Goal: Check status: Check status

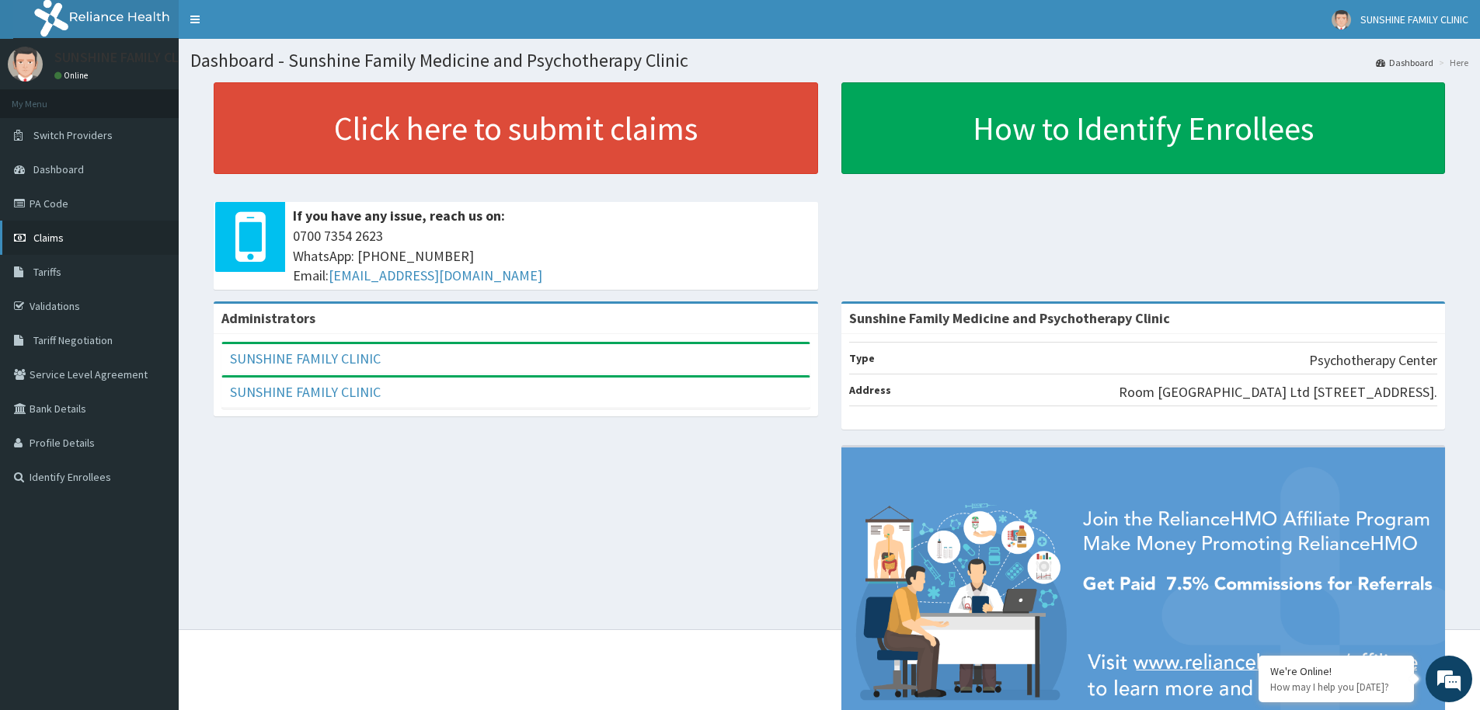
click at [65, 230] on link "Claims" at bounding box center [89, 238] width 179 height 34
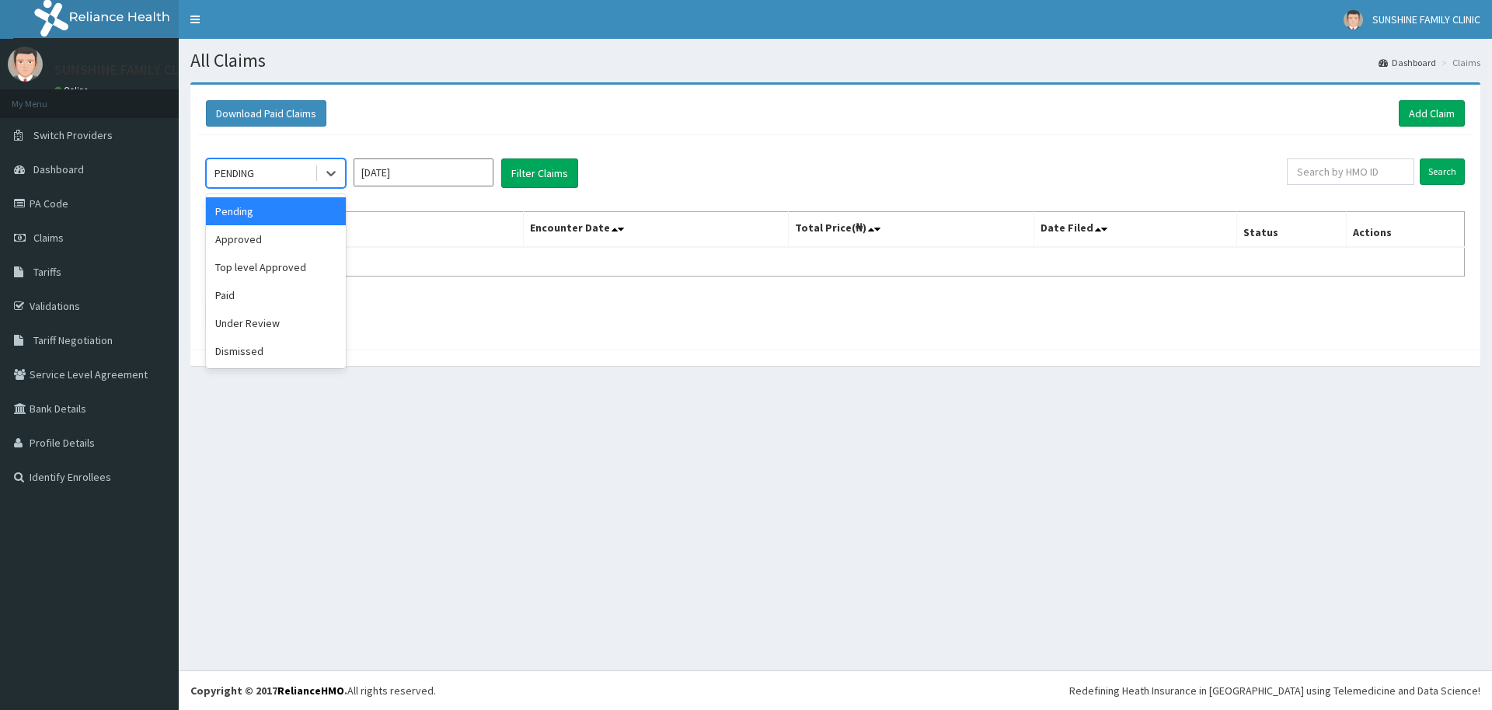
click at [297, 176] on div "PENDING" at bounding box center [261, 173] width 108 height 25
click at [239, 233] on div "Approved" at bounding box center [276, 239] width 140 height 28
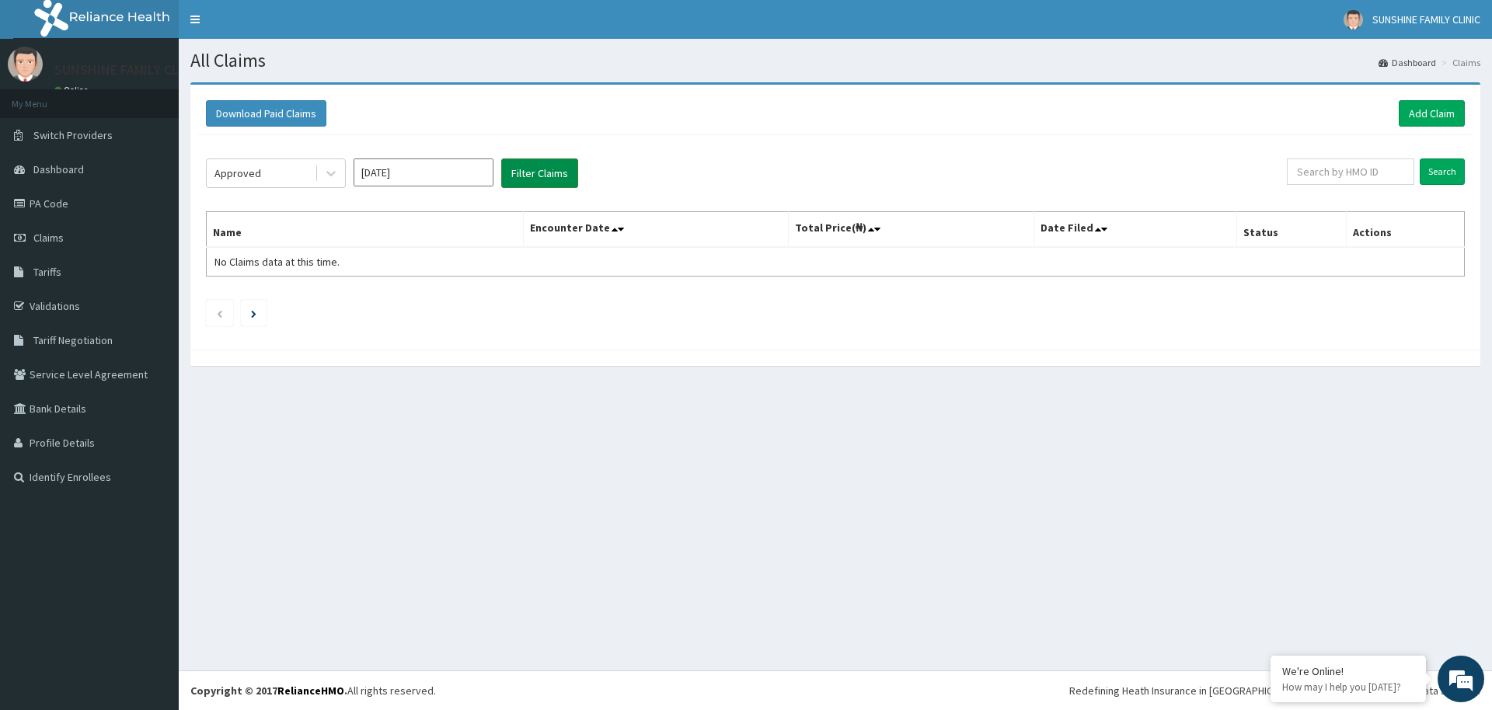
click at [555, 169] on button "Filter Claims" at bounding box center [539, 174] width 77 height 30
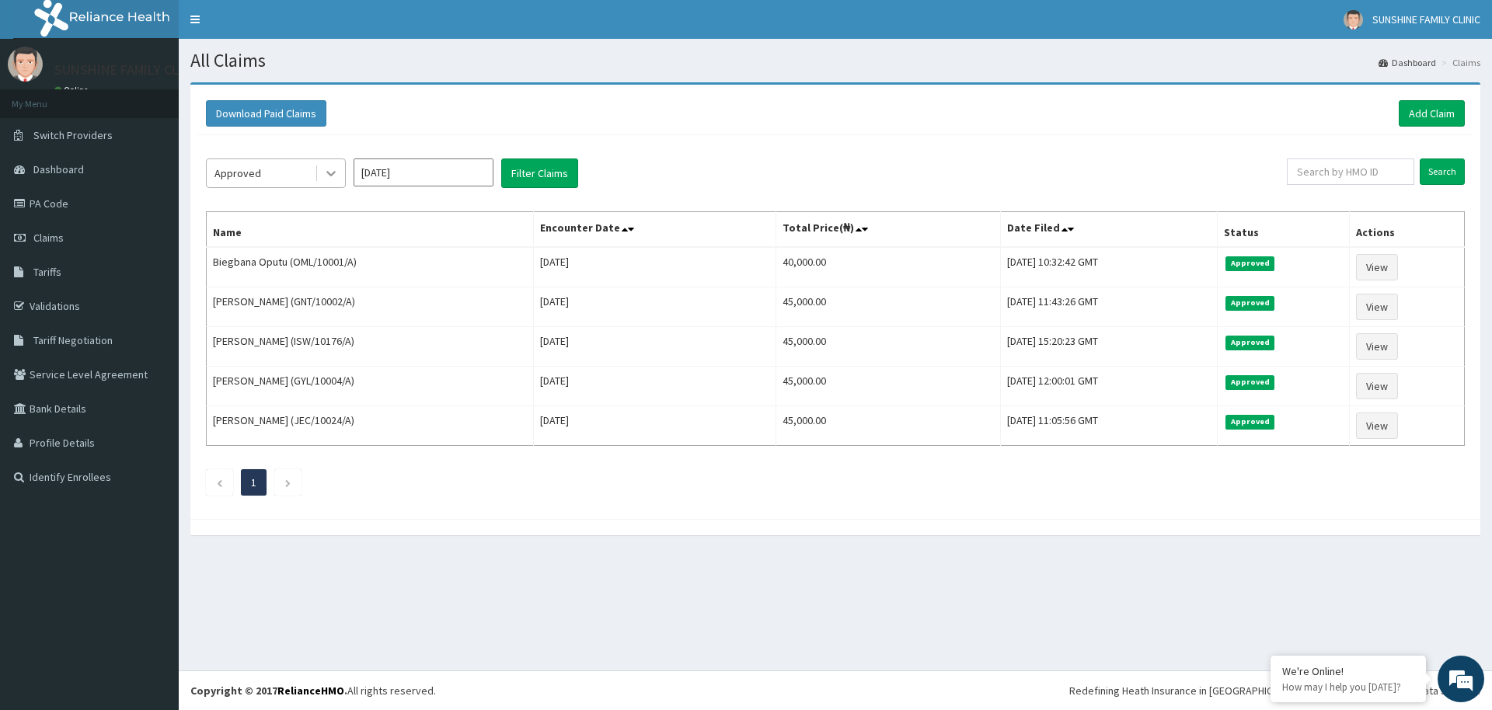
click at [330, 179] on icon at bounding box center [331, 174] width 16 height 16
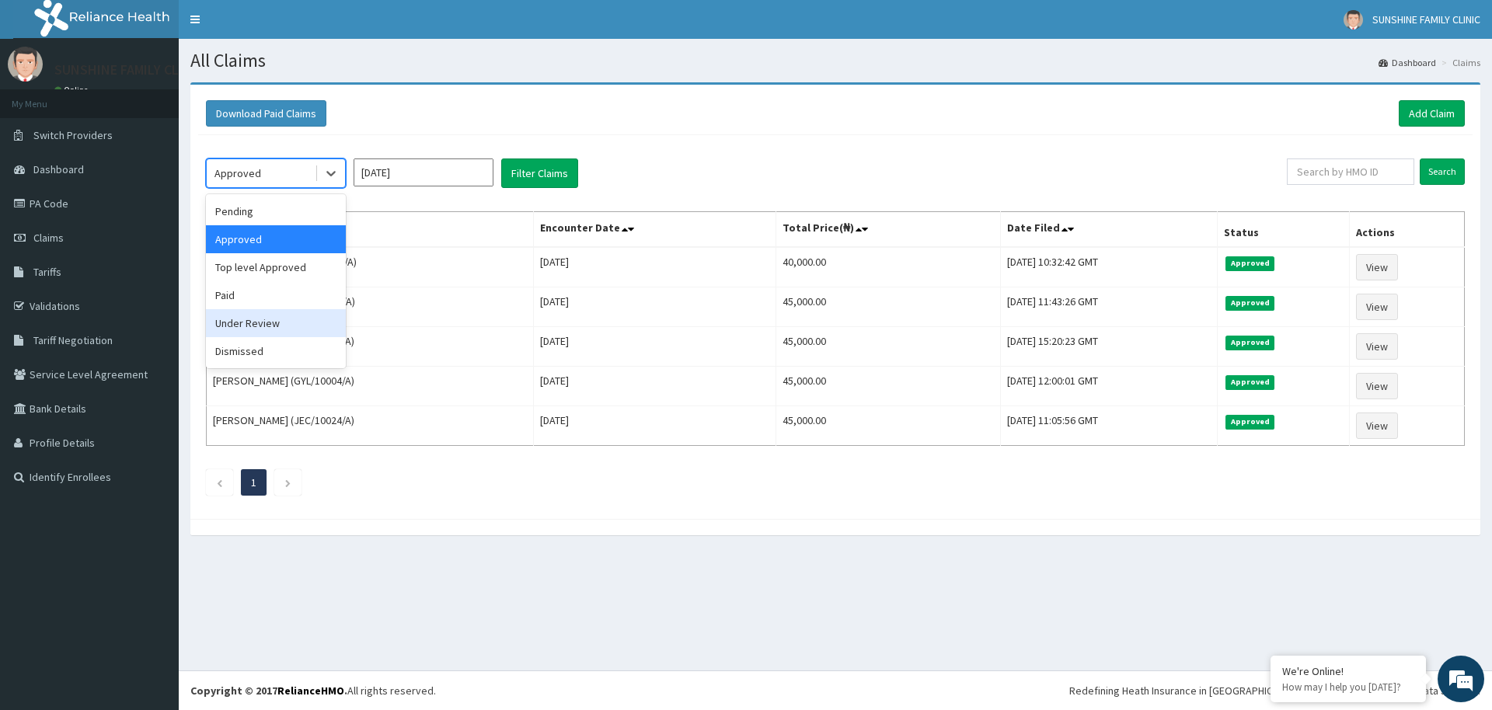
click at [247, 318] on div "Under Review" at bounding box center [276, 323] width 140 height 28
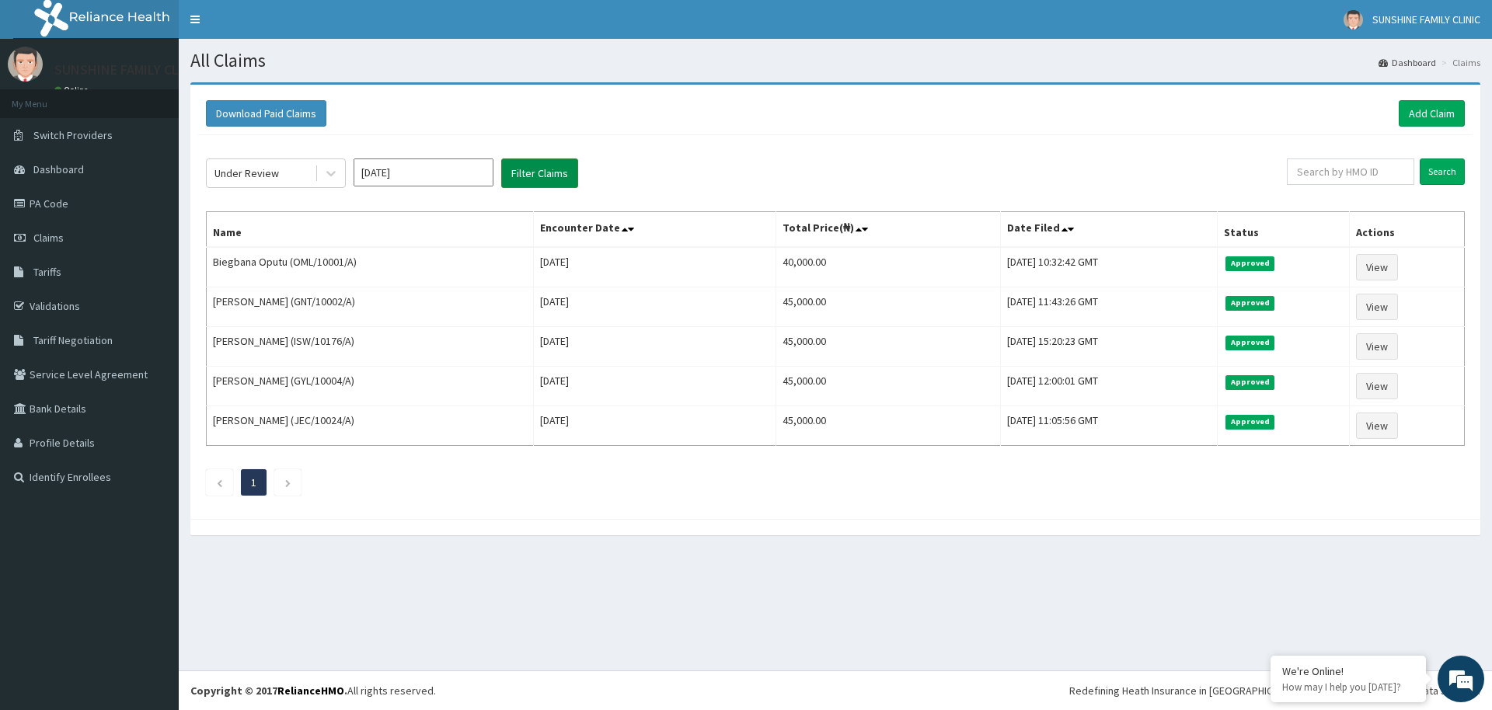
click at [513, 170] on button "Filter Claims" at bounding box center [539, 174] width 77 height 30
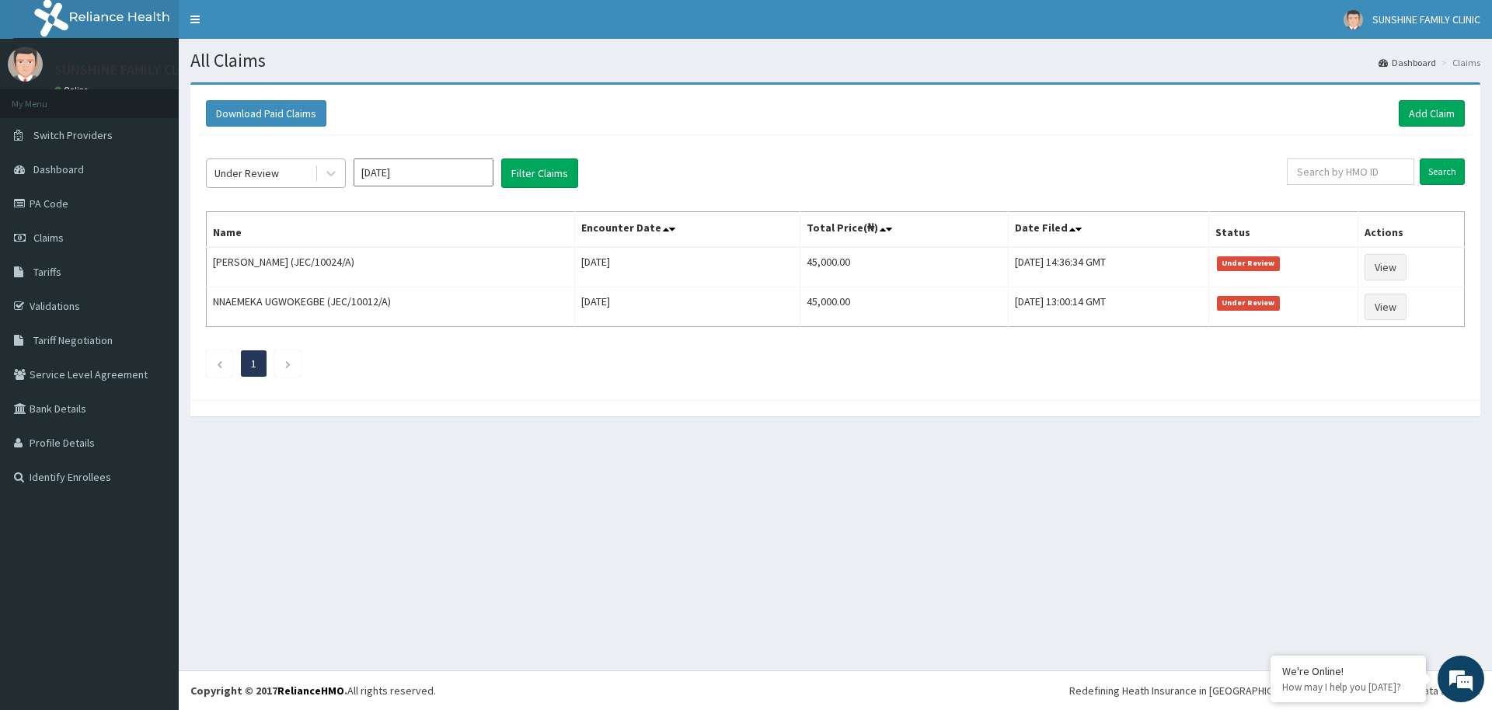
click at [303, 169] on div "Under Review" at bounding box center [261, 173] width 108 height 25
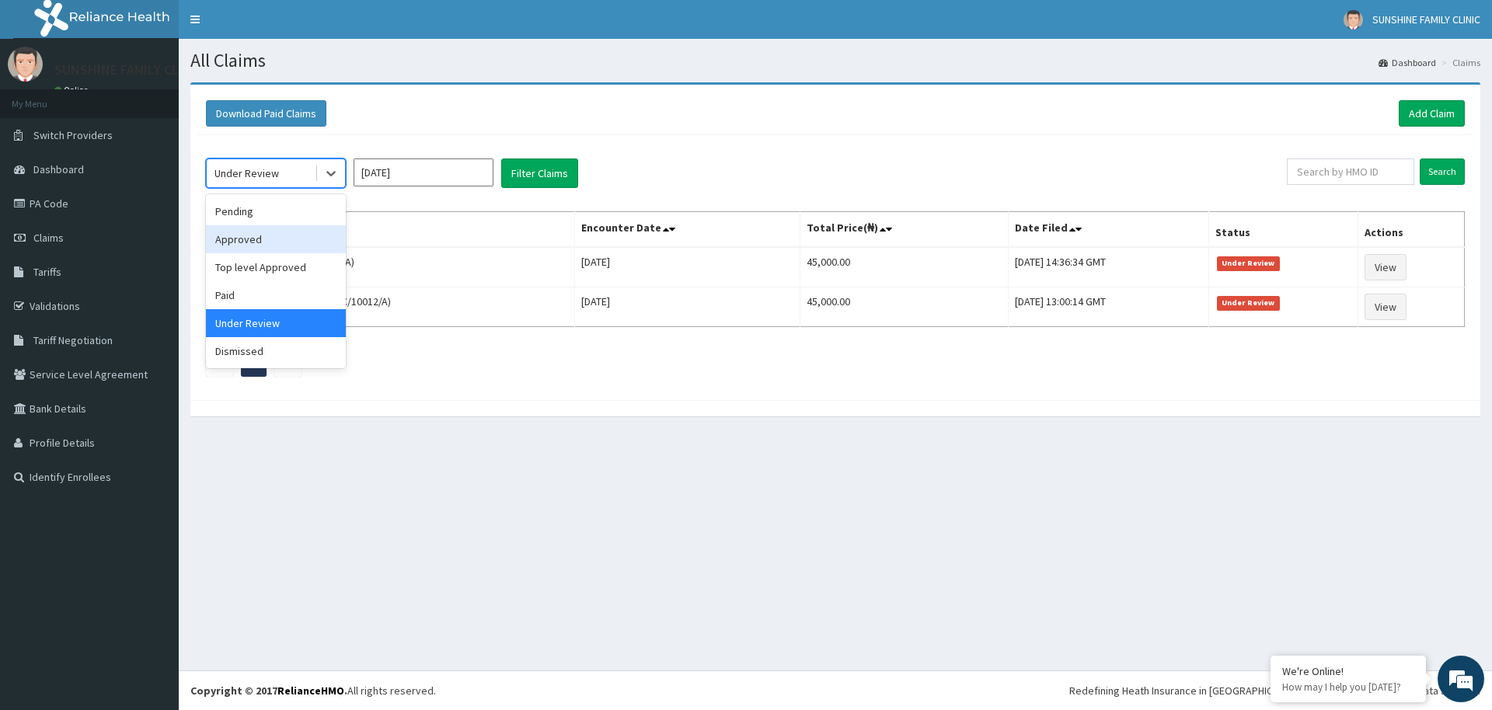
click at [260, 243] on div "Approved" at bounding box center [276, 239] width 140 height 28
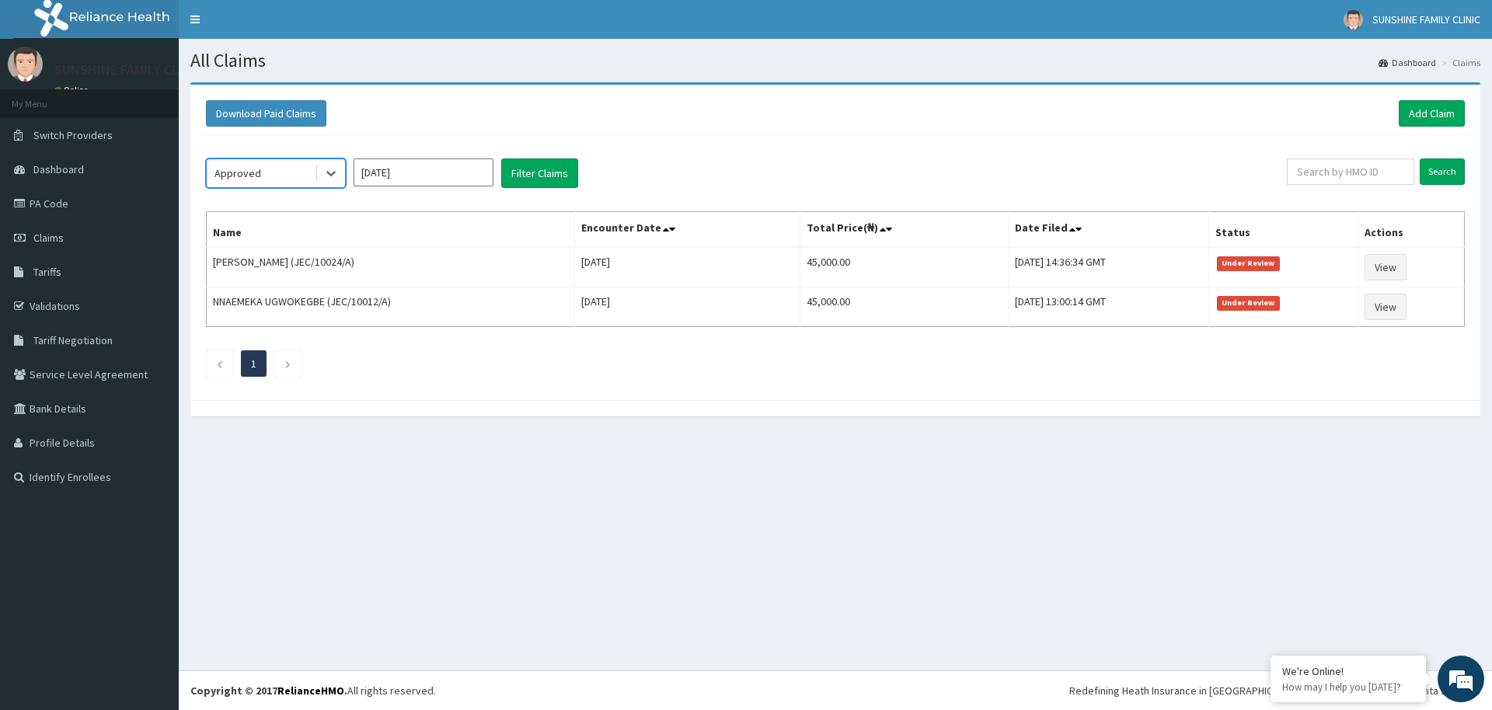
click at [380, 174] on input "[DATE]" at bounding box center [424, 173] width 140 height 28
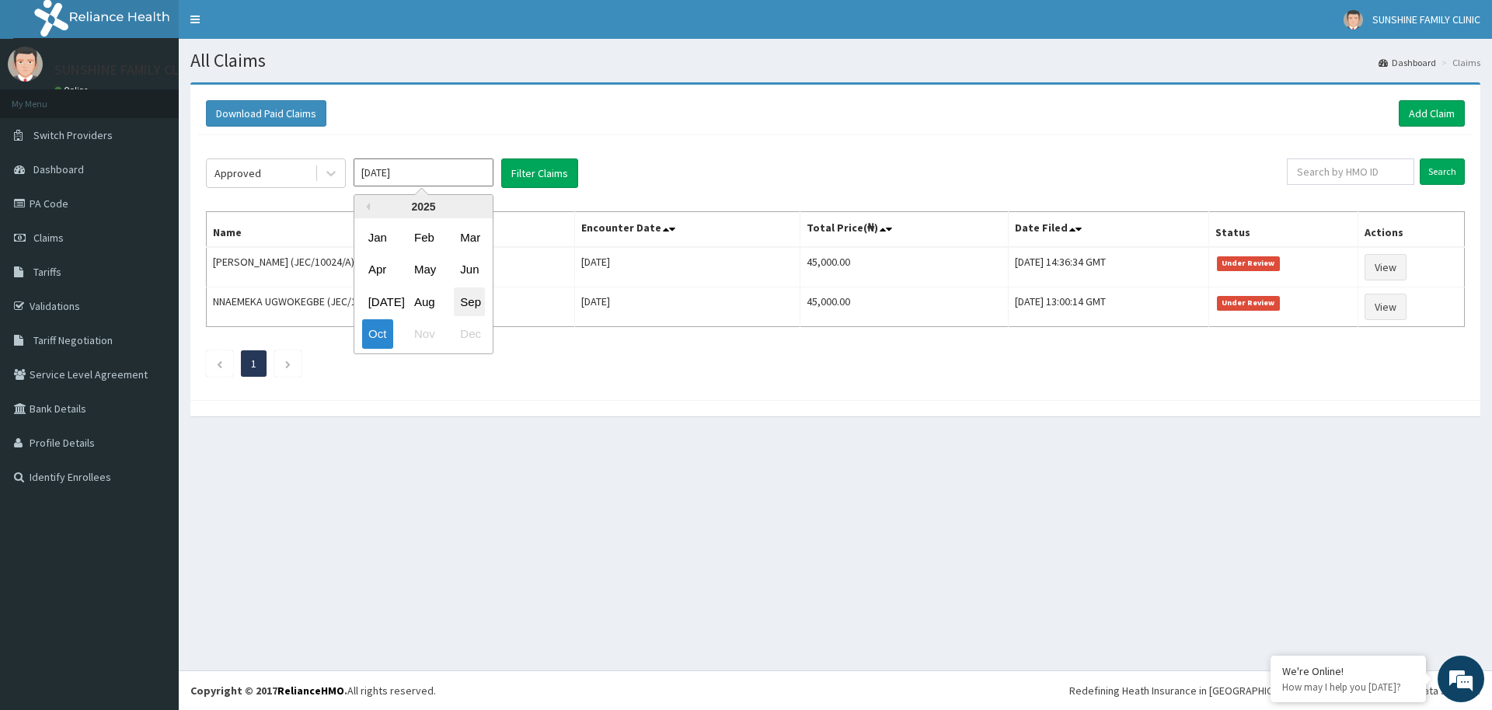
click at [466, 304] on div "Sep" at bounding box center [469, 302] width 31 height 29
type input "[DATE]"
click at [533, 167] on button "Filter Claims" at bounding box center [539, 174] width 77 height 30
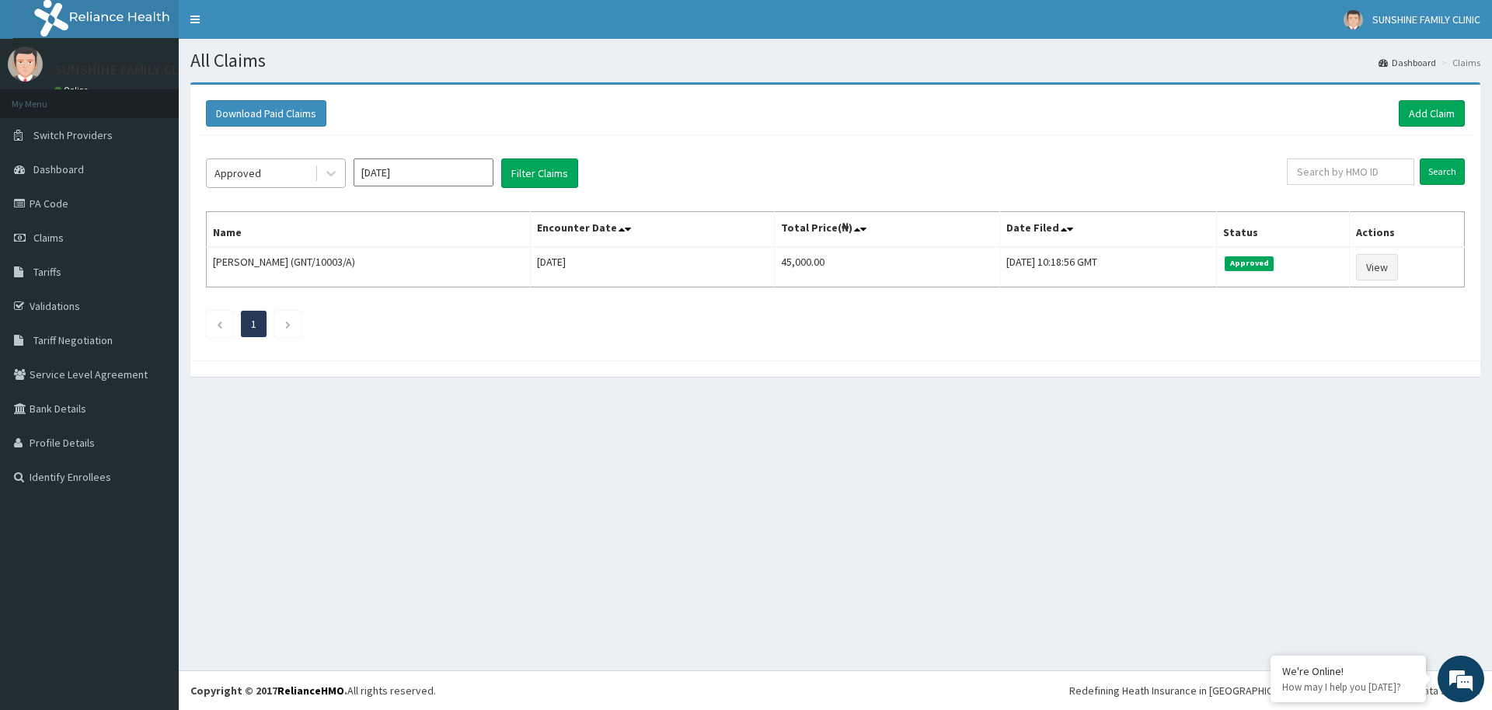
click at [309, 179] on div "Approved" at bounding box center [261, 173] width 108 height 25
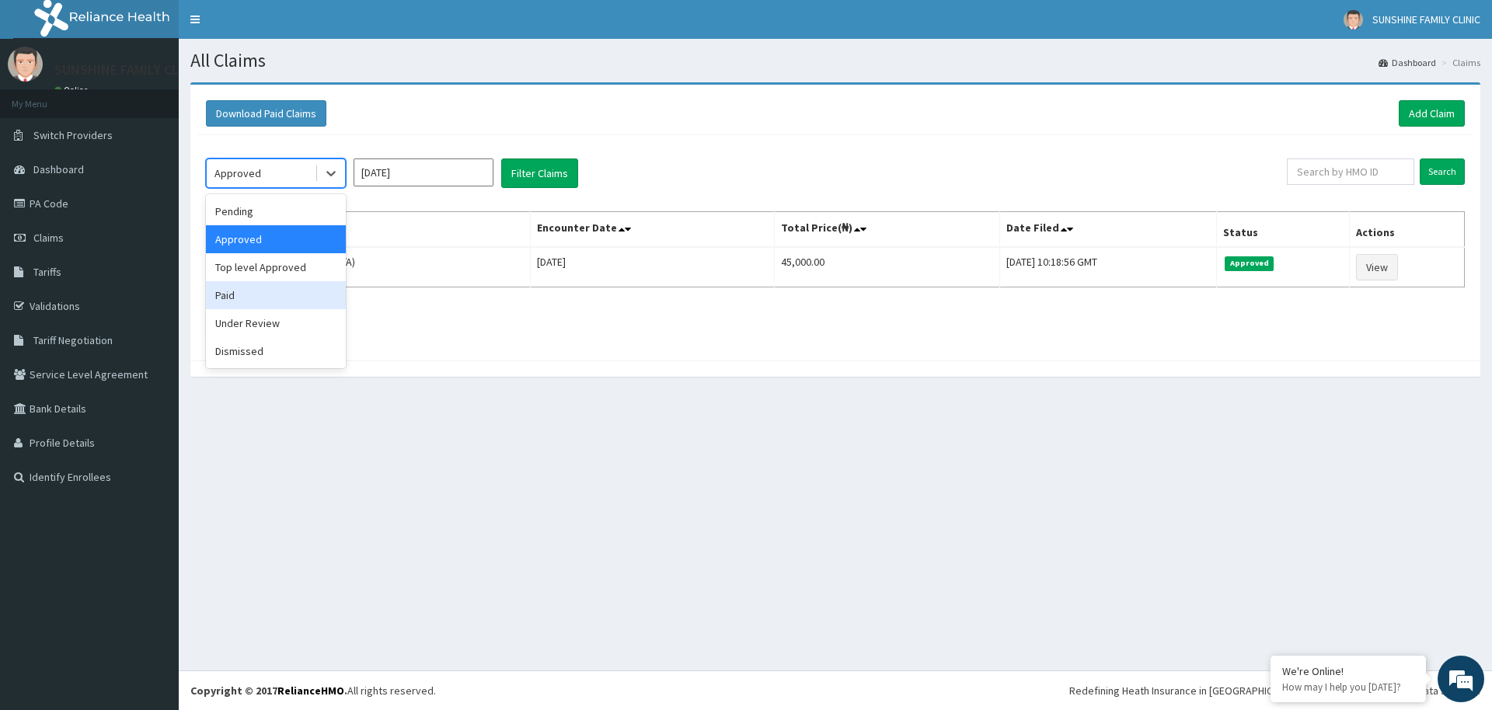
click at [219, 286] on div "Paid" at bounding box center [276, 295] width 140 height 28
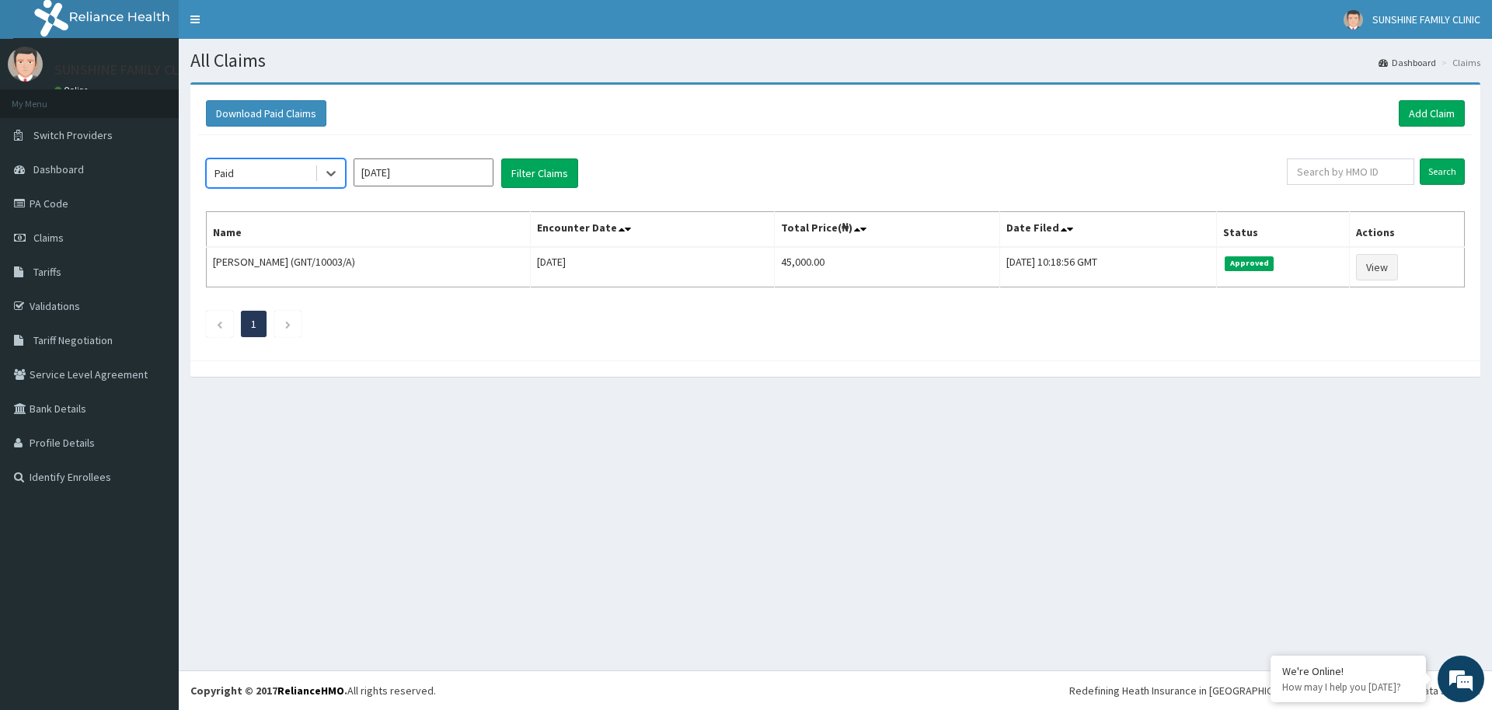
click at [500, 184] on div "option Paid, selected. Select is focused ,type to refine list, press Down to op…" at bounding box center [746, 174] width 1081 height 30
click at [504, 178] on button "Filter Claims" at bounding box center [539, 174] width 77 height 30
